Goal: Browse casually

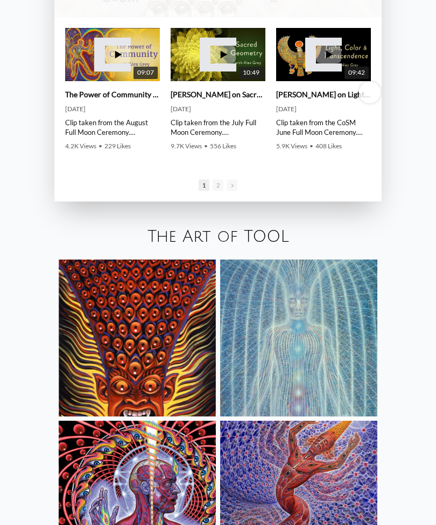
scroll to position [1627, 0]
click at [118, 59] on icon at bounding box center [119, 55] width 7 height 8
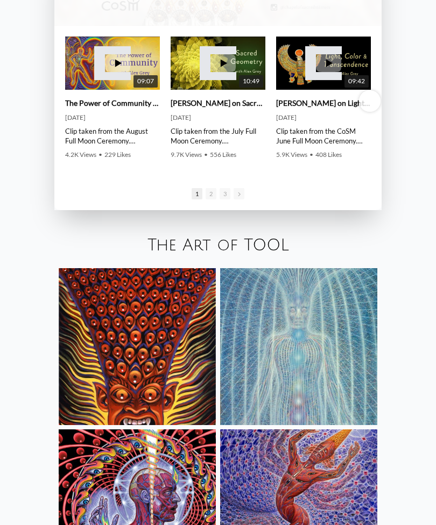
scroll to position [1618, 0]
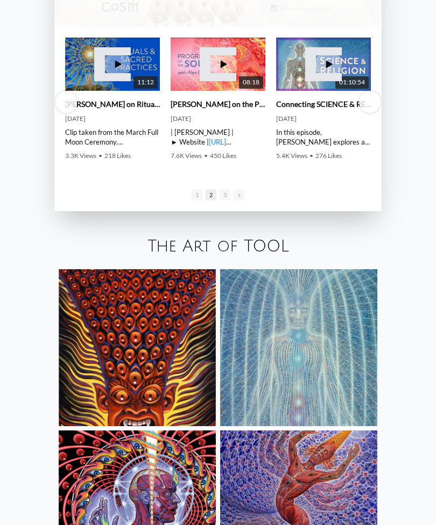
click at [198, 211] on div "1 2 3" at bounding box center [217, 194] width 327 height 34
click at [230, 201] on span "3" at bounding box center [224, 194] width 11 height 11
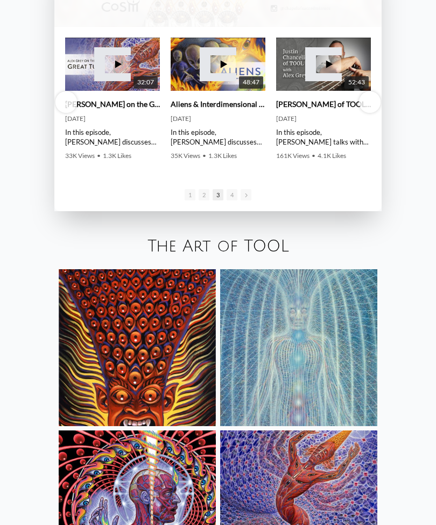
click at [227, 123] on div "[DATE]" at bounding box center [217, 119] width 95 height 9
click at [199, 525] on img at bounding box center [137, 509] width 157 height 157
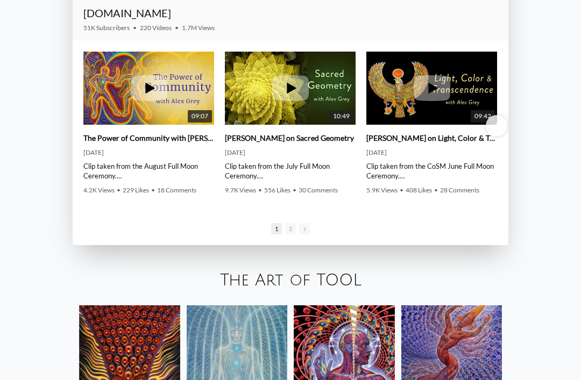
scroll to position [1421, 0]
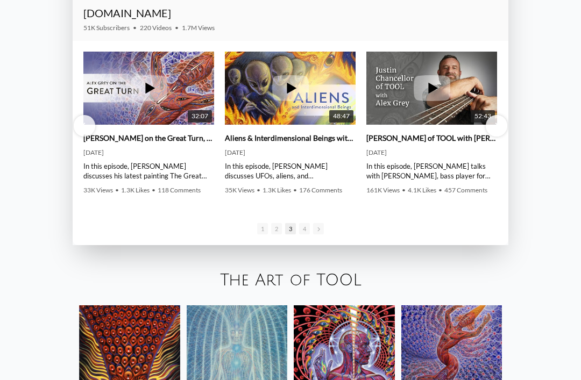
click at [299, 101] on icon at bounding box center [290, 88] width 37 height 26
click at [432, 94] on icon at bounding box center [433, 88] width 10 height 11
click at [471, 181] on div "In this episode, Alex Grey talks with Justin Chancellor, bass player for progre…" at bounding box center [431, 170] width 131 height 19
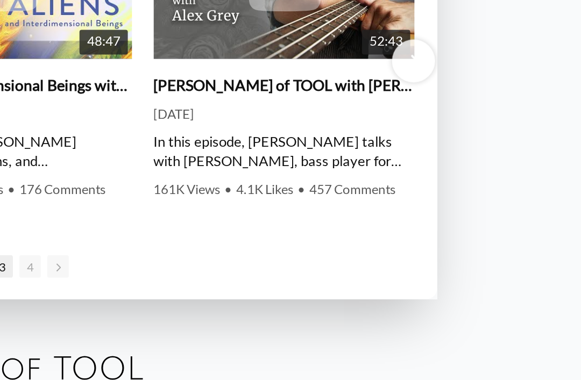
scroll to position [1343, 0]
